Goal: Task Accomplishment & Management: Manage account settings

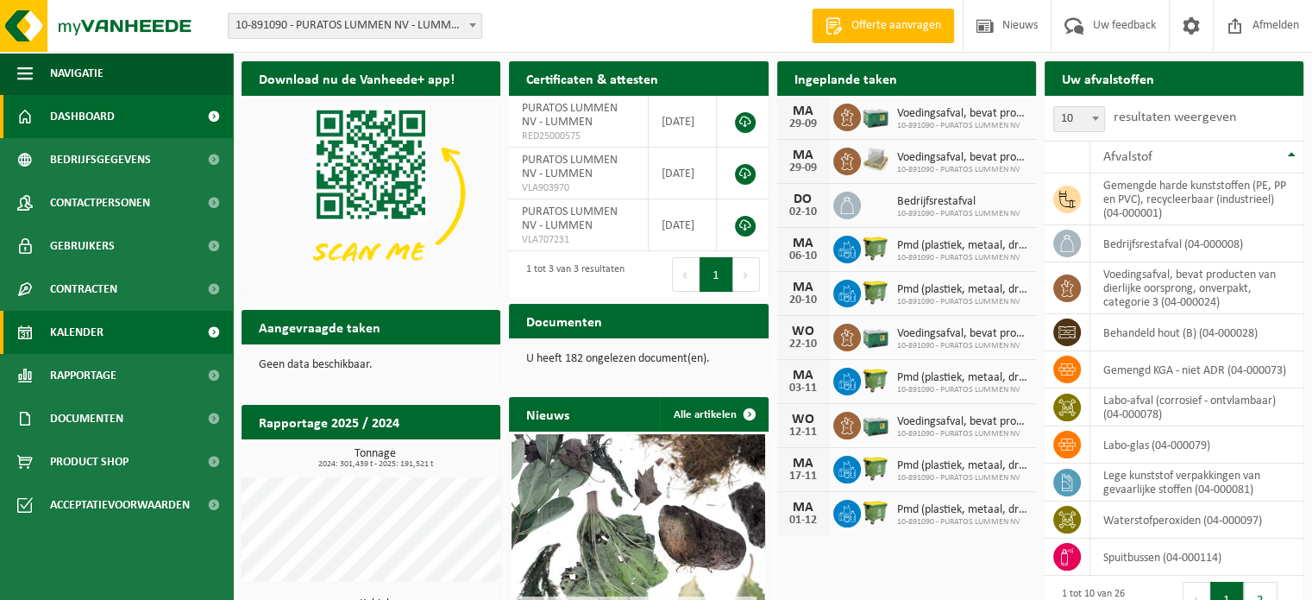
click at [66, 321] on span "Kalender" at bounding box center [76, 332] width 53 height 43
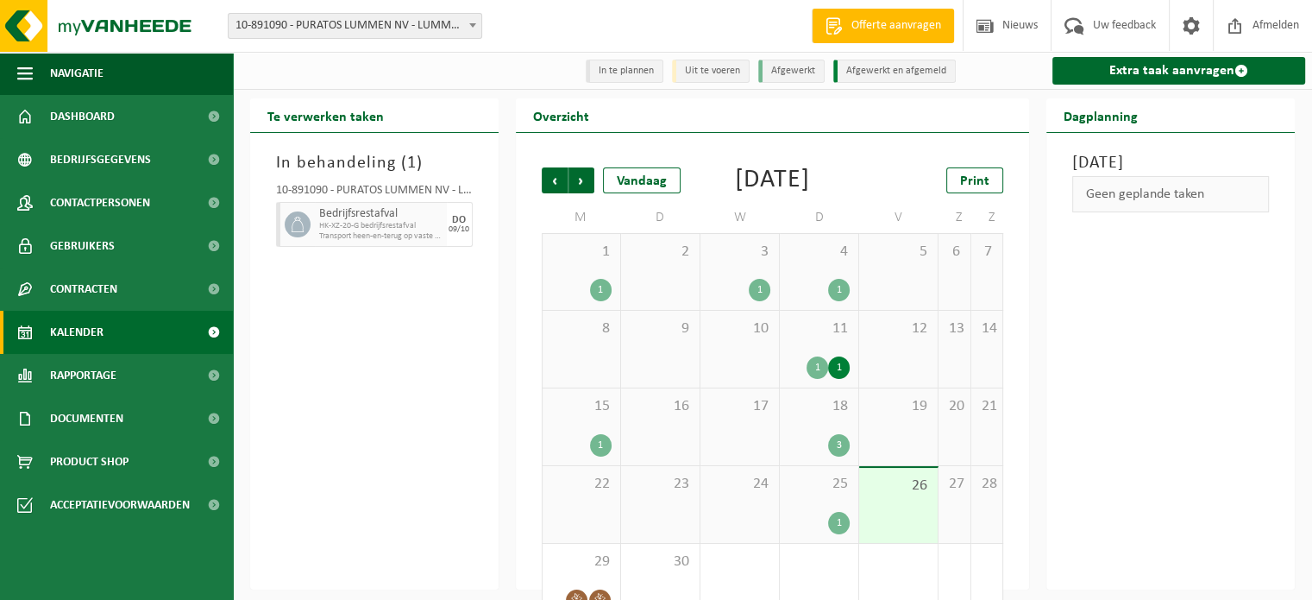
click at [819, 528] on div "25 1" at bounding box center [819, 504] width 79 height 77
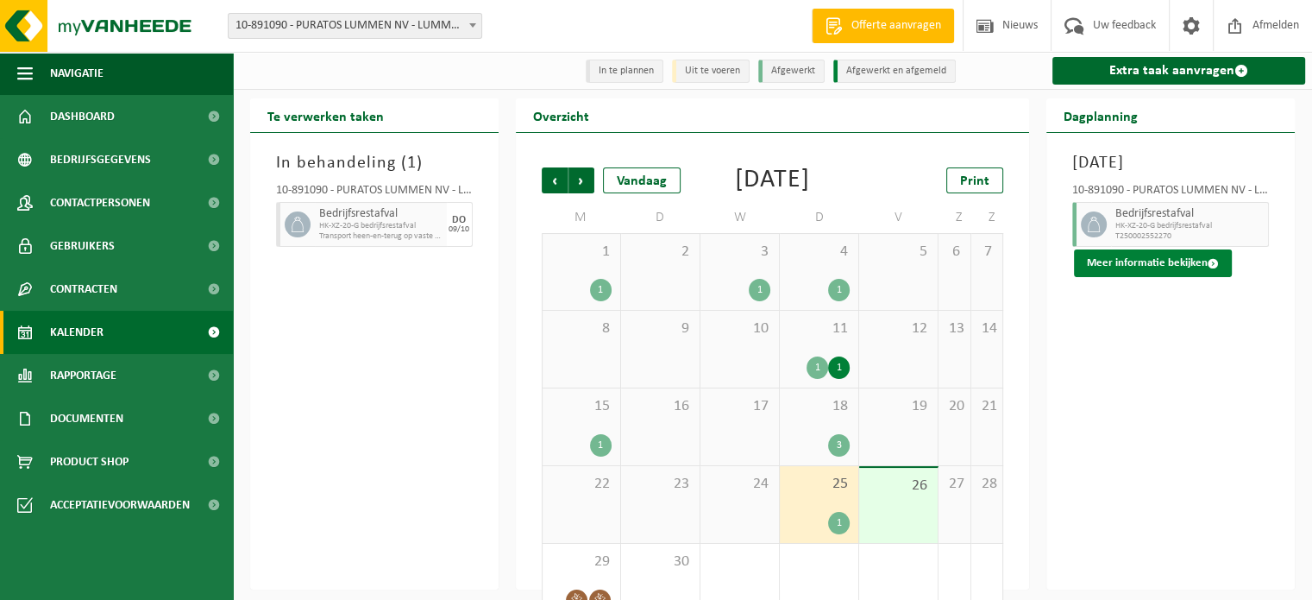
click at [1116, 277] on button "Meer informatie bekijken" at bounding box center [1153, 263] width 158 height 28
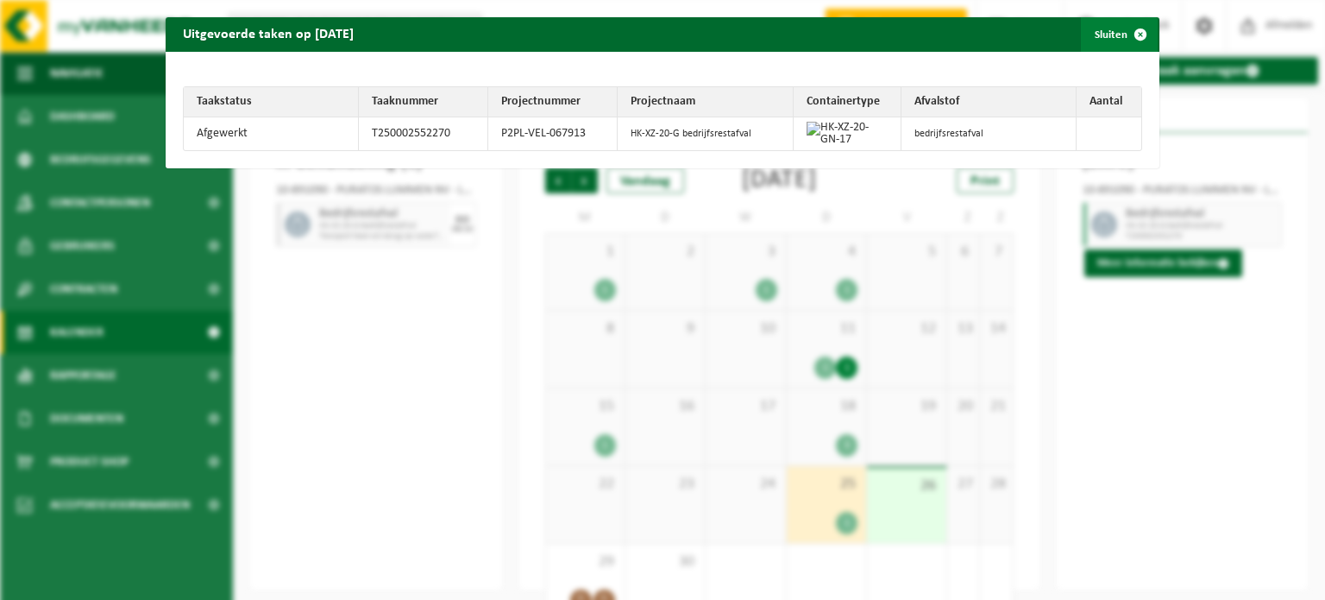
click at [1125, 34] on span "button" at bounding box center [1140, 34] width 35 height 35
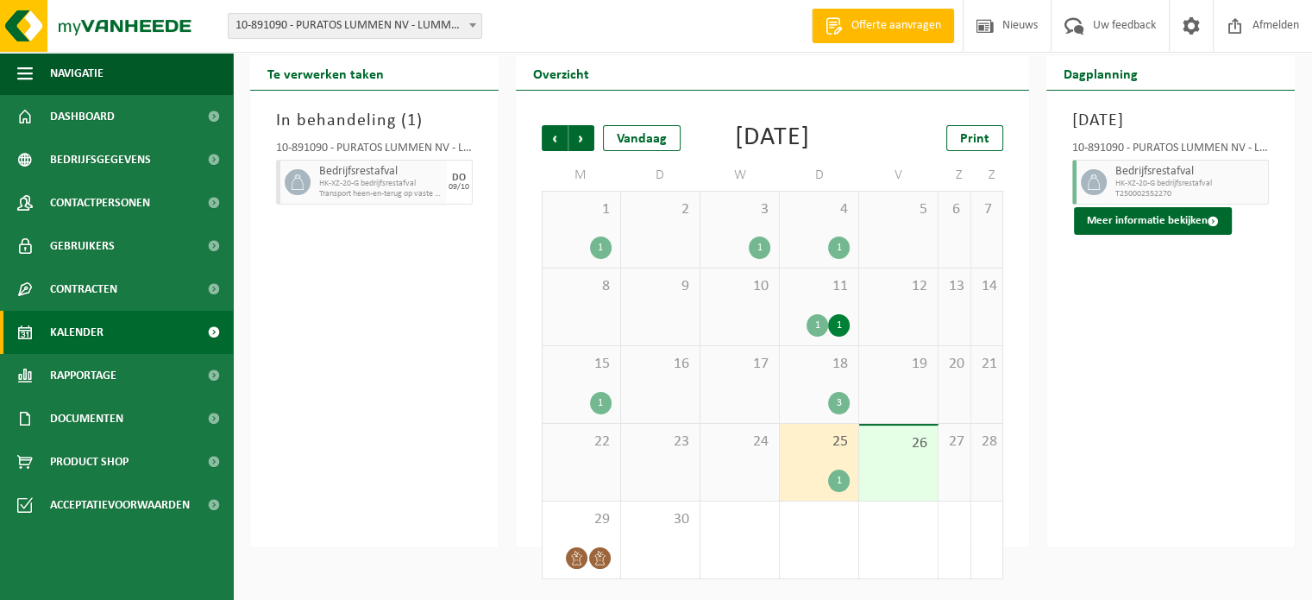
scroll to position [66, 0]
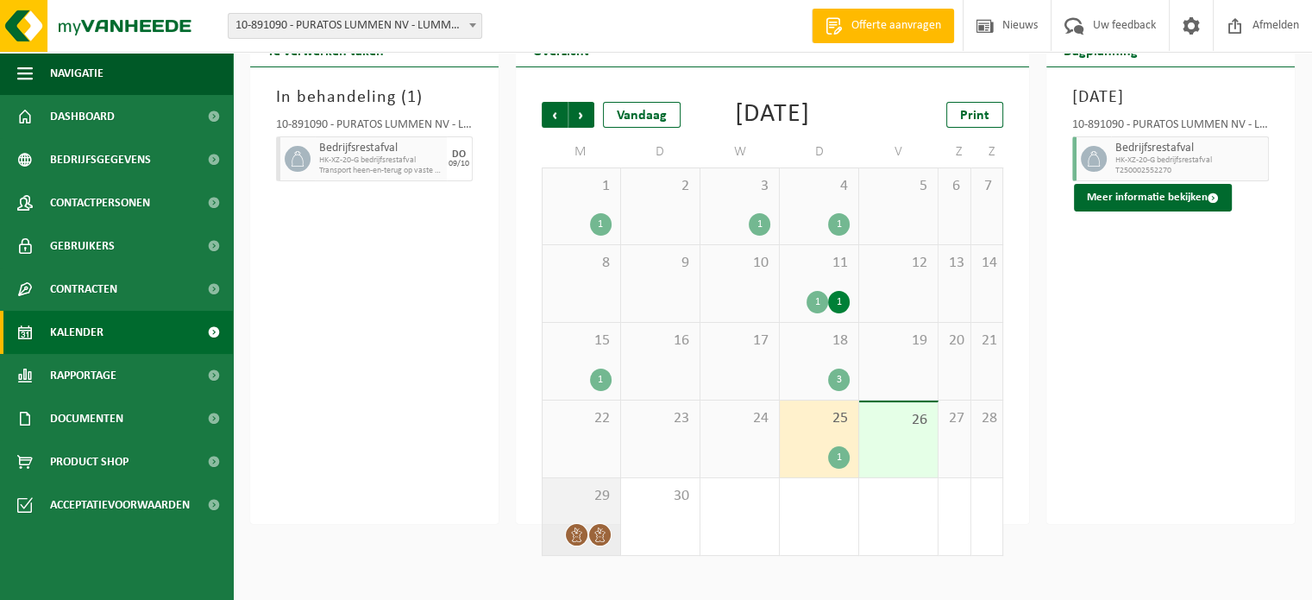
click at [587, 546] on div at bounding box center [576, 534] width 23 height 23
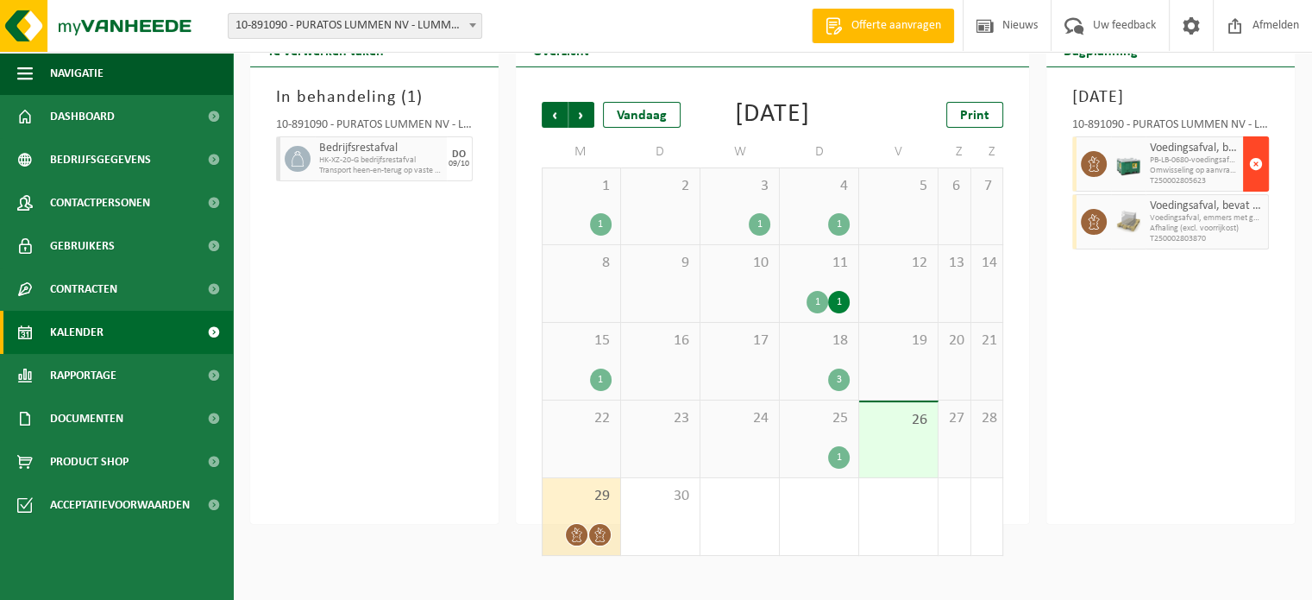
click at [1255, 181] on span "button" at bounding box center [1256, 164] width 14 height 35
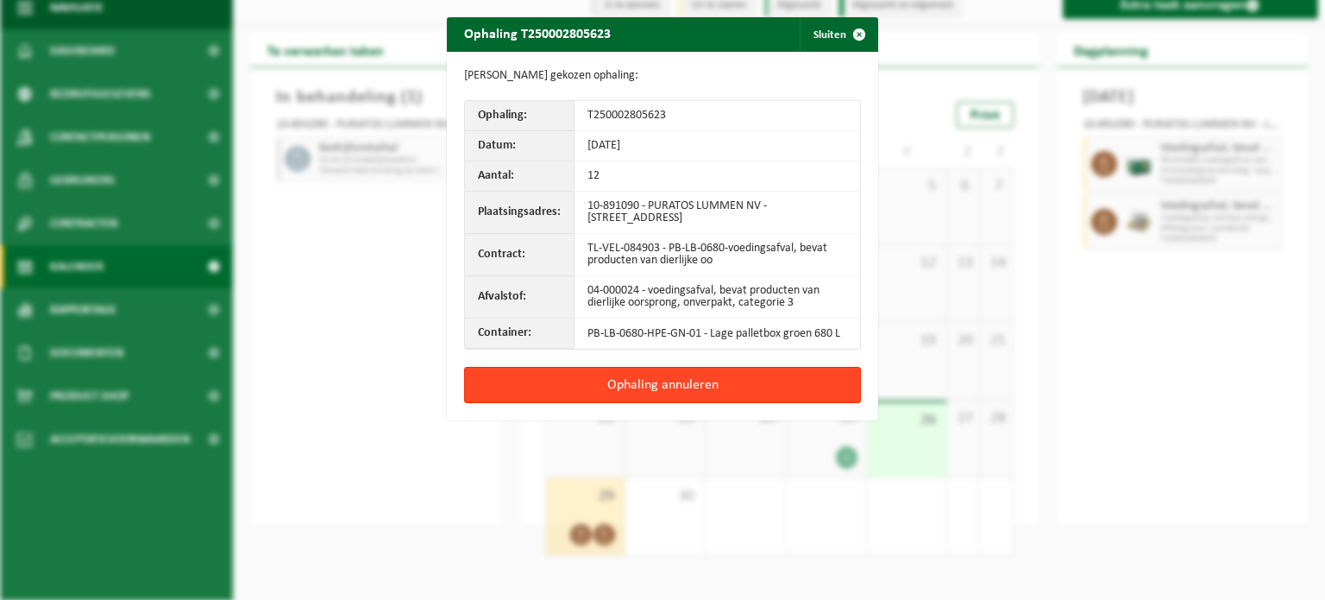
click at [649, 382] on button "Ophaling annuleren" at bounding box center [662, 385] width 397 height 36
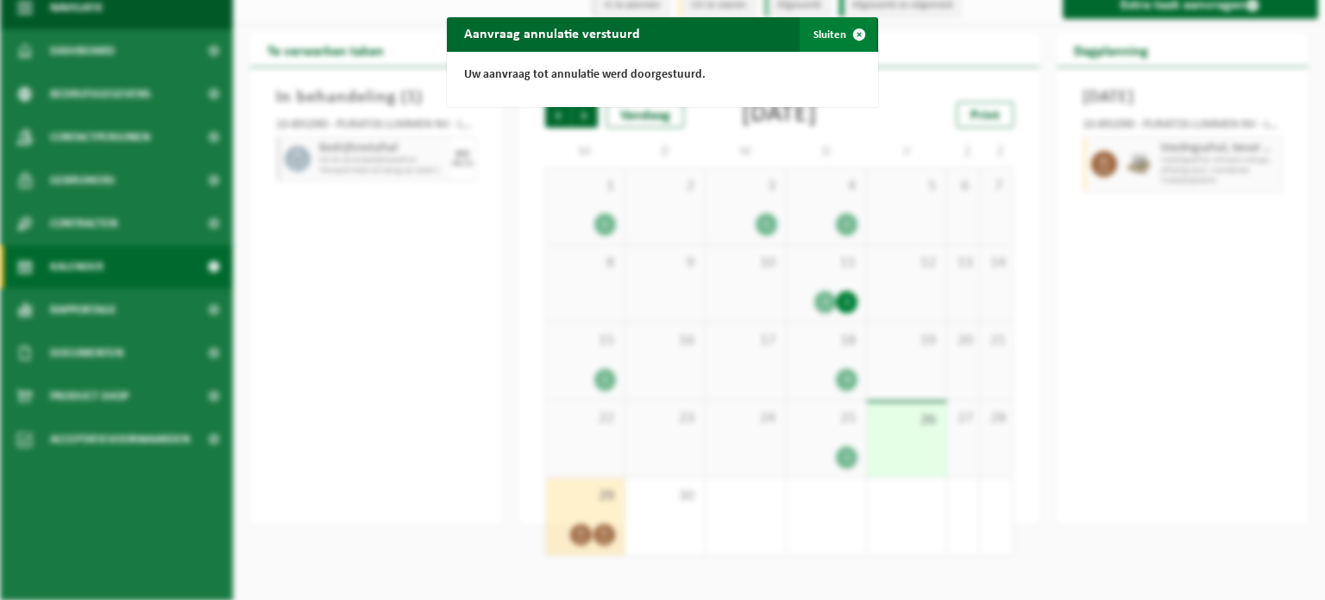
click at [827, 29] on button "Sluiten" at bounding box center [838, 34] width 77 height 35
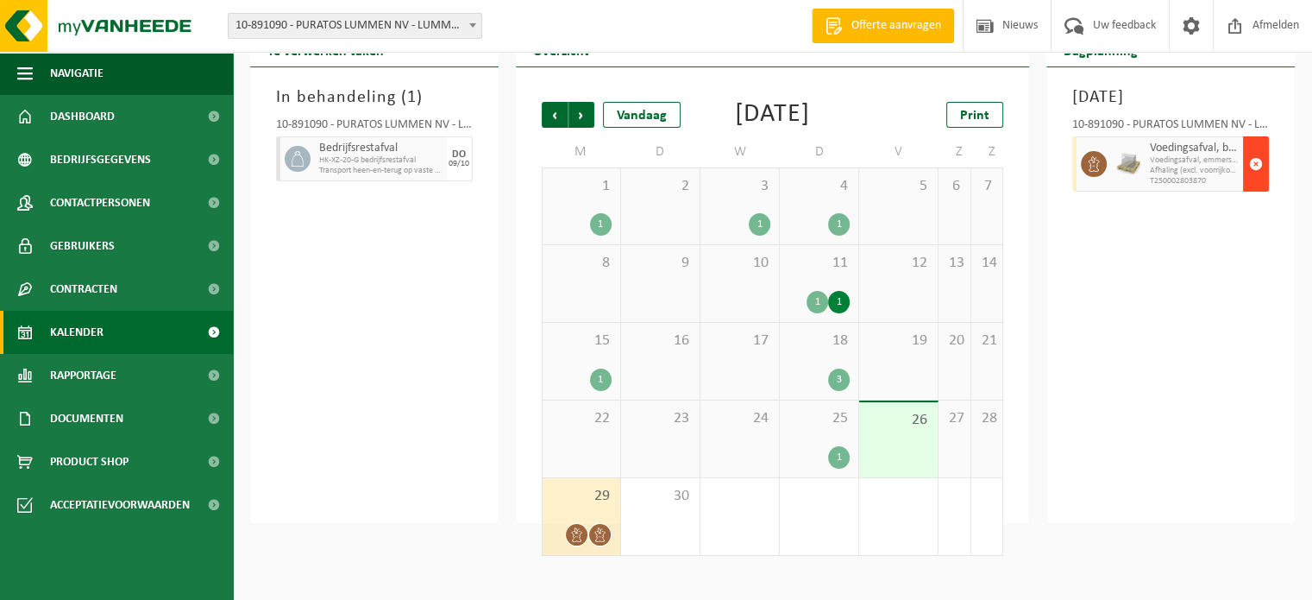
click at [1256, 181] on span "button" at bounding box center [1256, 164] width 14 height 35
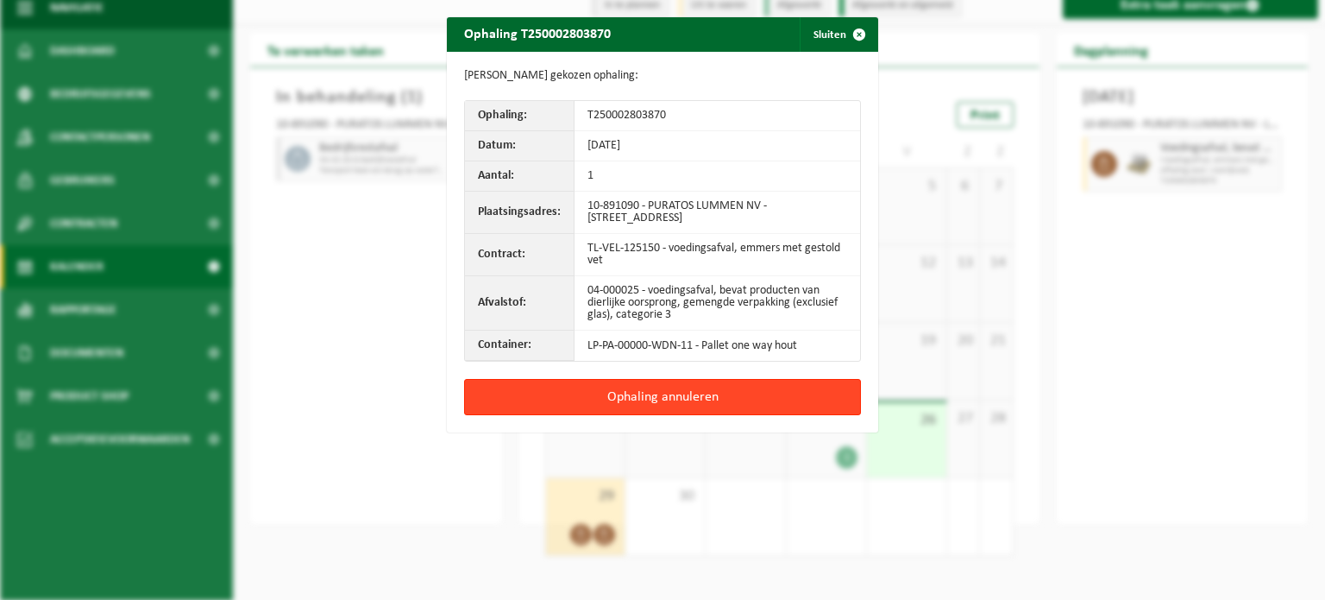
click at [613, 399] on button "Ophaling annuleren" at bounding box center [662, 397] width 397 height 36
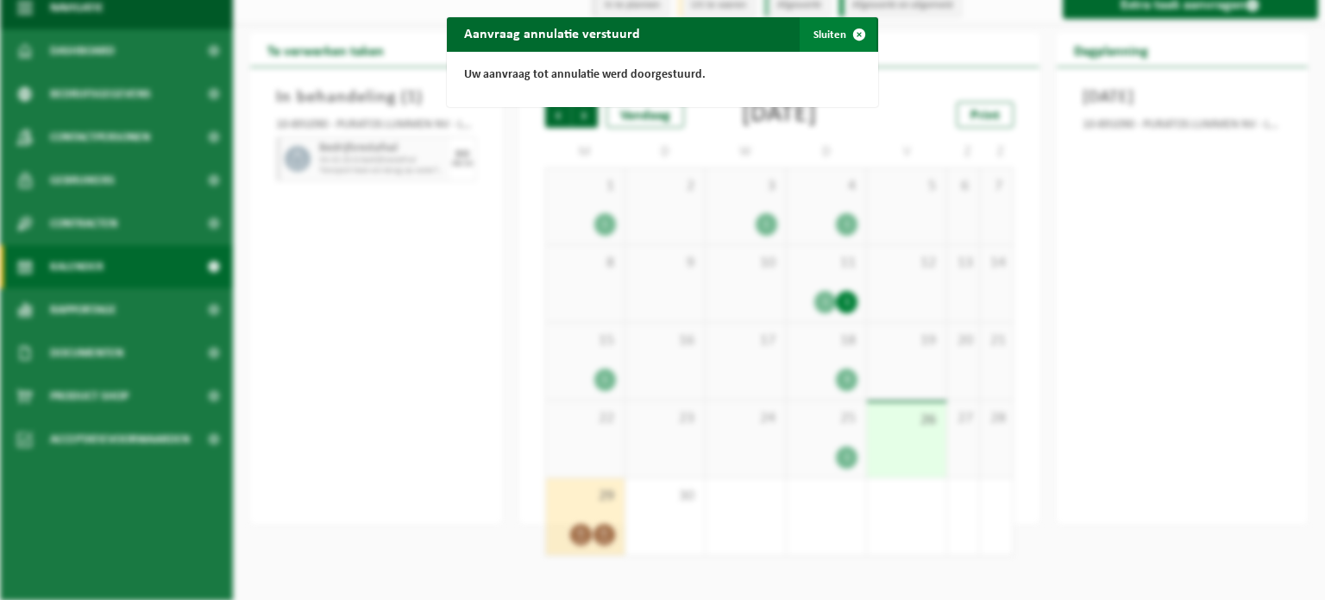
click at [852, 26] on span "button" at bounding box center [859, 34] width 35 height 35
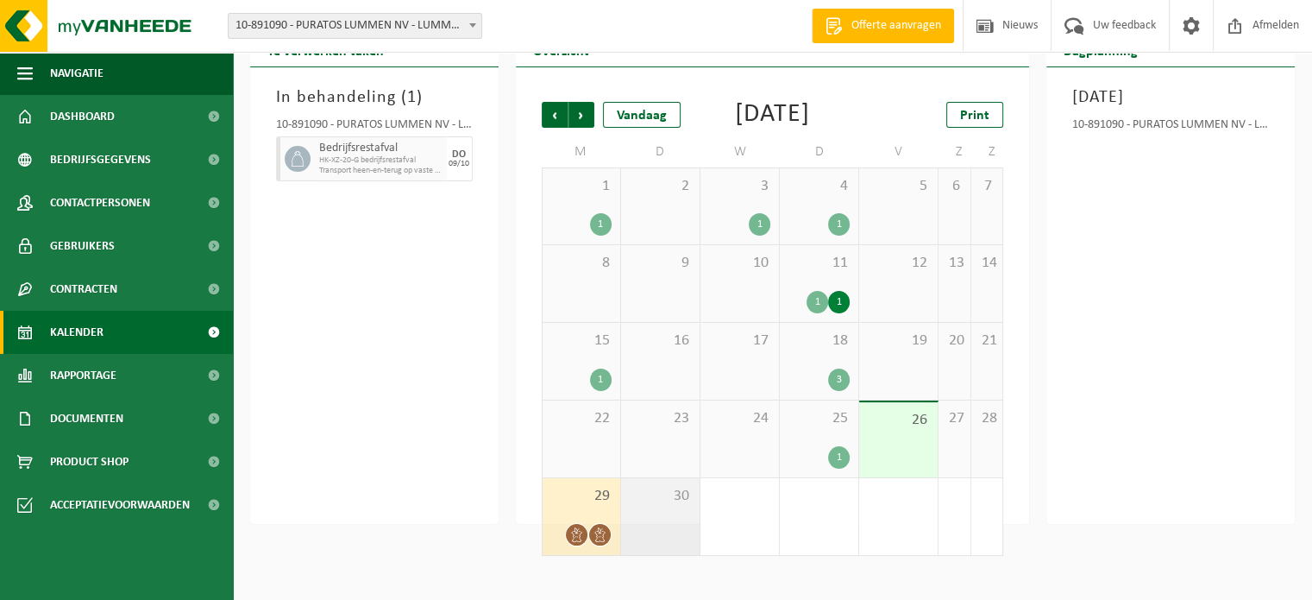
click at [651, 536] on div "30" at bounding box center [660, 516] width 79 height 77
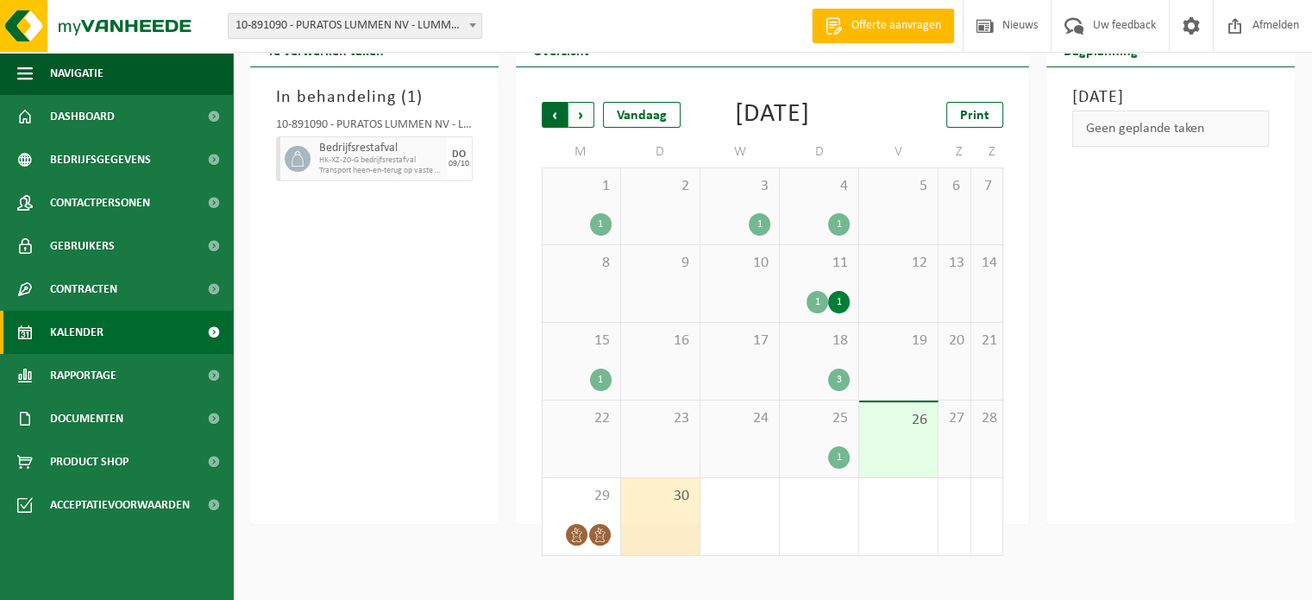
click at [570, 114] on span "Volgende" at bounding box center [582, 115] width 26 height 26
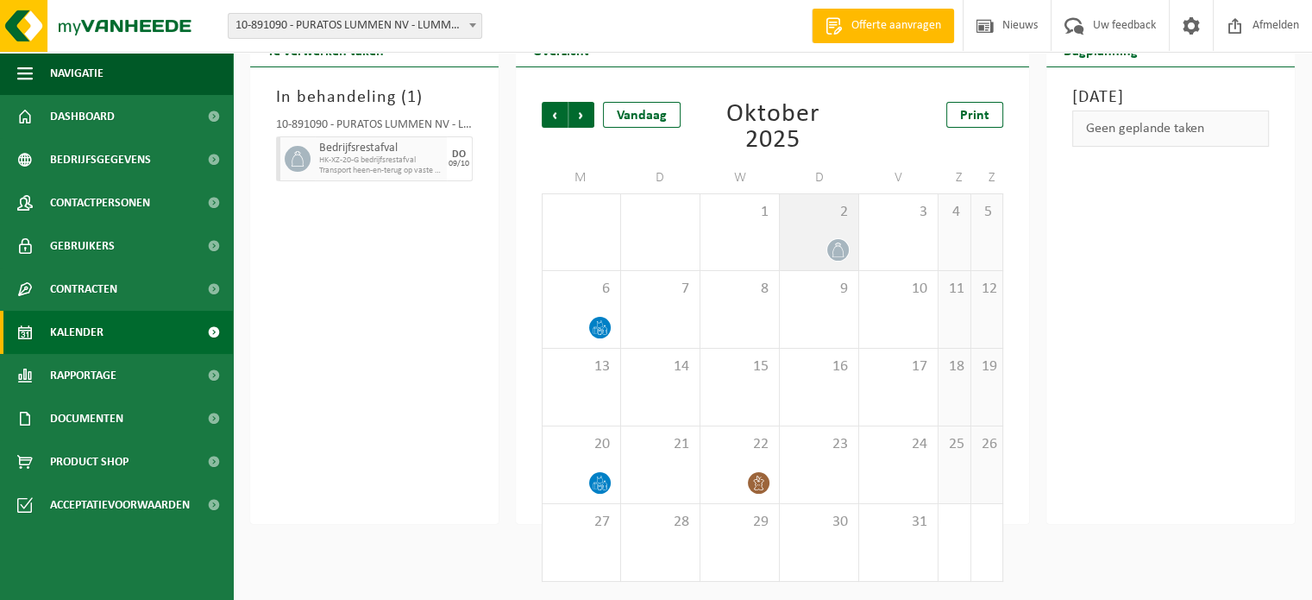
click at [826, 246] on div at bounding box center [819, 249] width 61 height 23
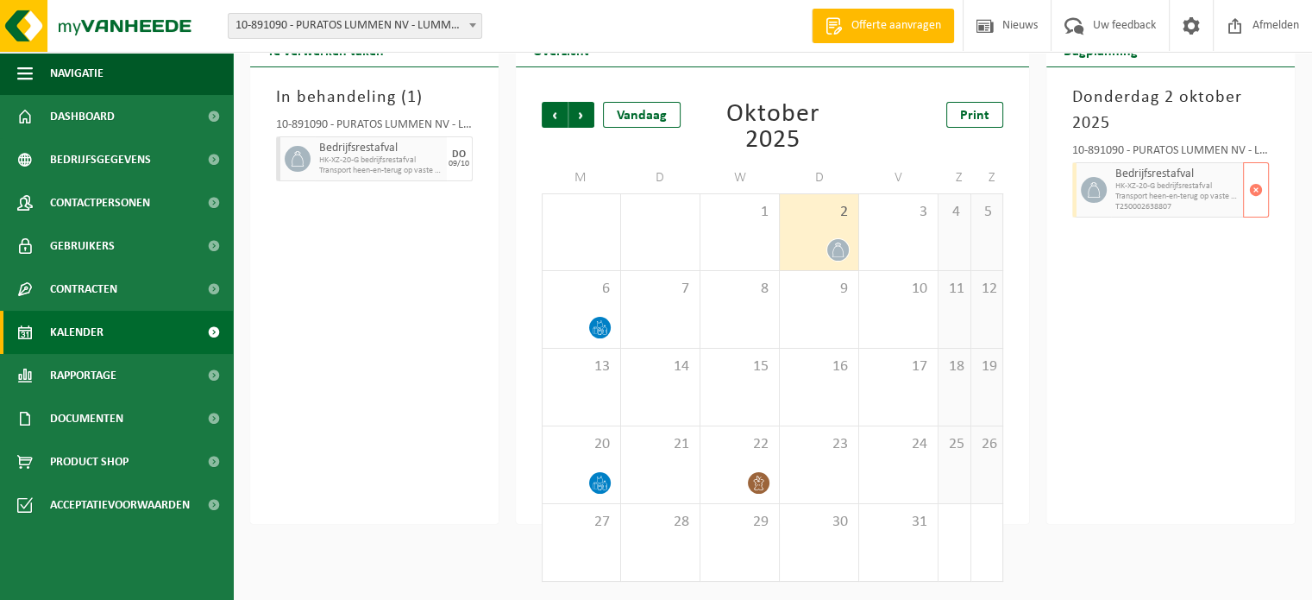
click at [1136, 182] on span "HK-XZ-20-G bedrijfsrestafval" at bounding box center [1177, 186] width 123 height 10
click at [827, 243] on div at bounding box center [819, 249] width 61 height 23
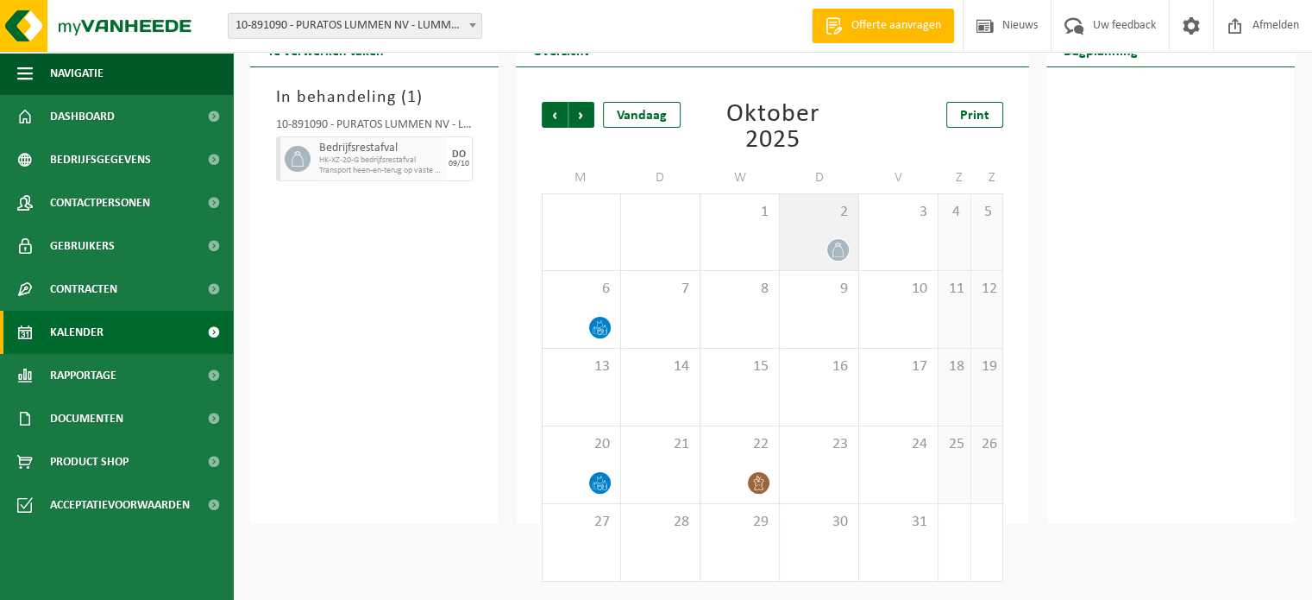
click at [827, 243] on div at bounding box center [819, 249] width 61 height 23
